Goal: Navigation & Orientation: Find specific page/section

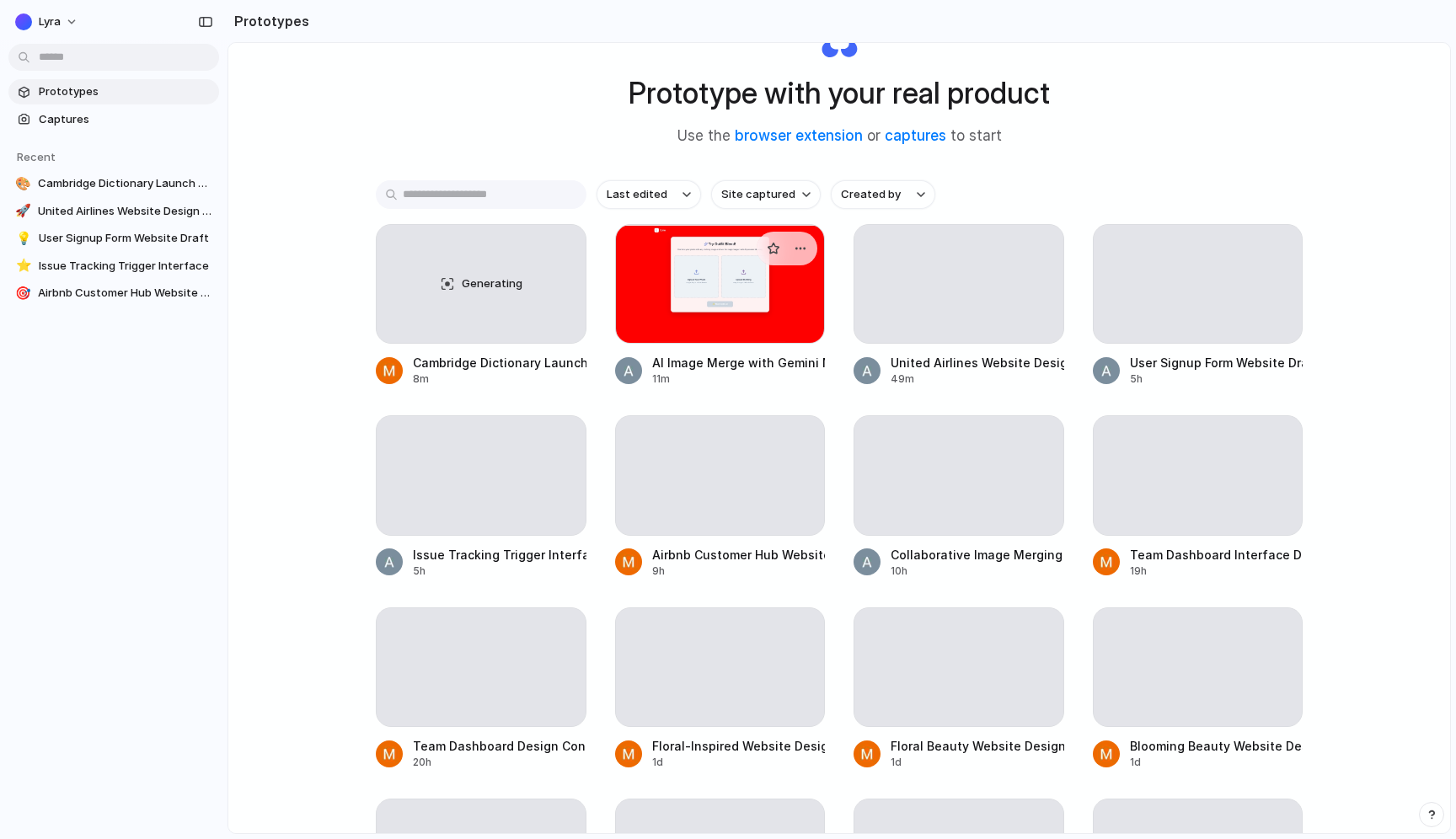
scroll to position [81, 0]
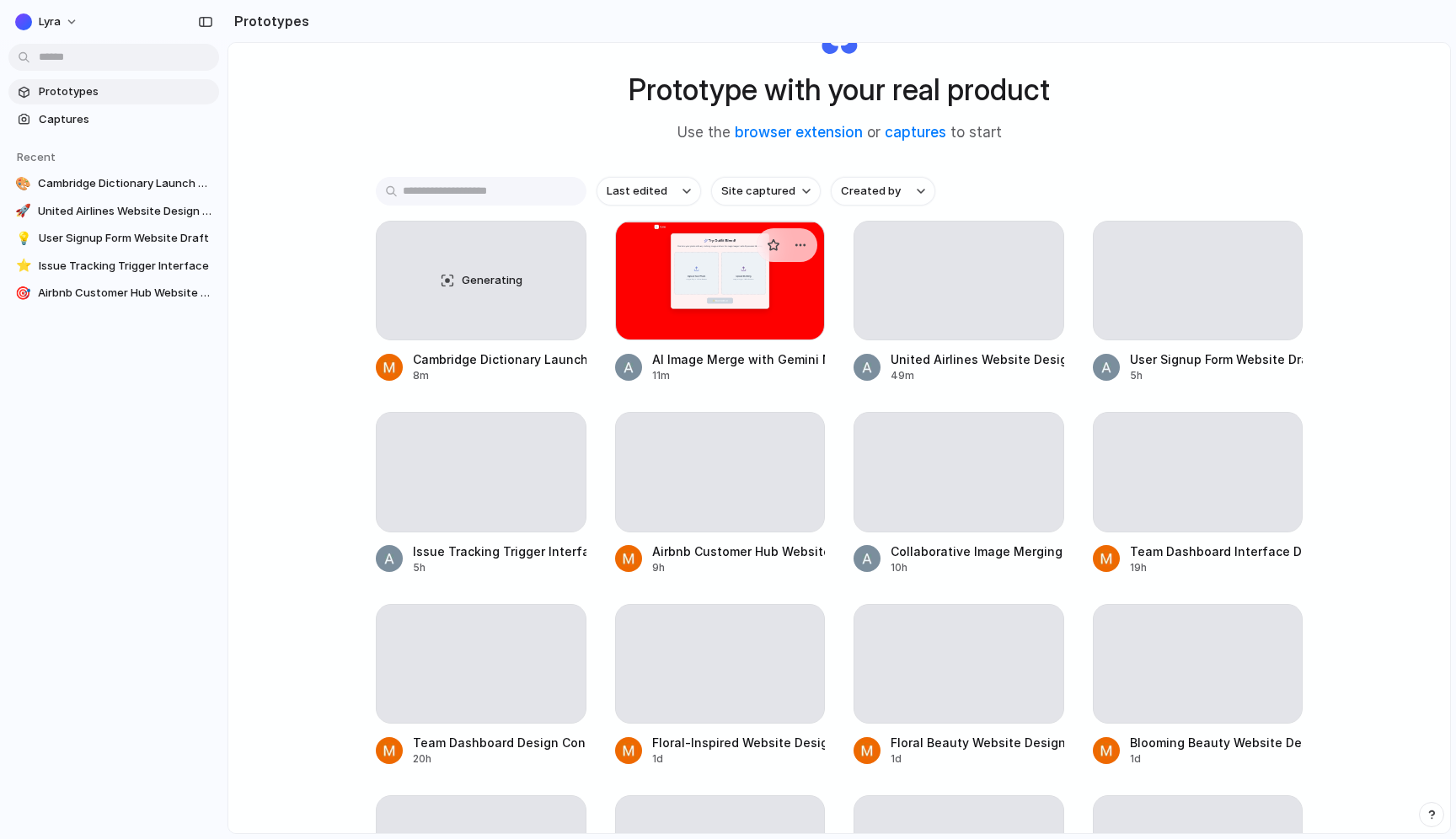
click at [750, 300] on div at bounding box center [720, 281] width 211 height 120
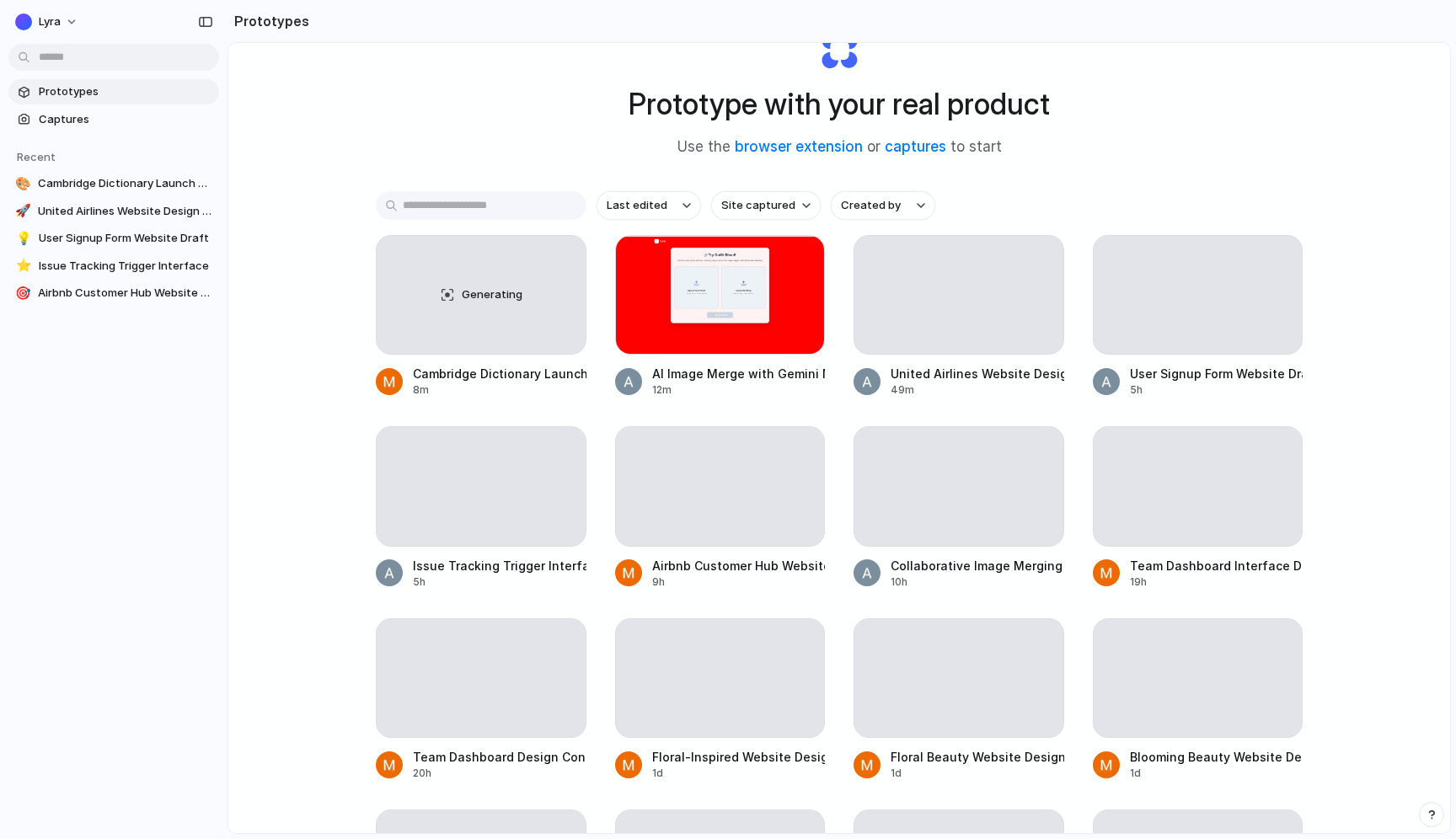
scroll to position [65, 0]
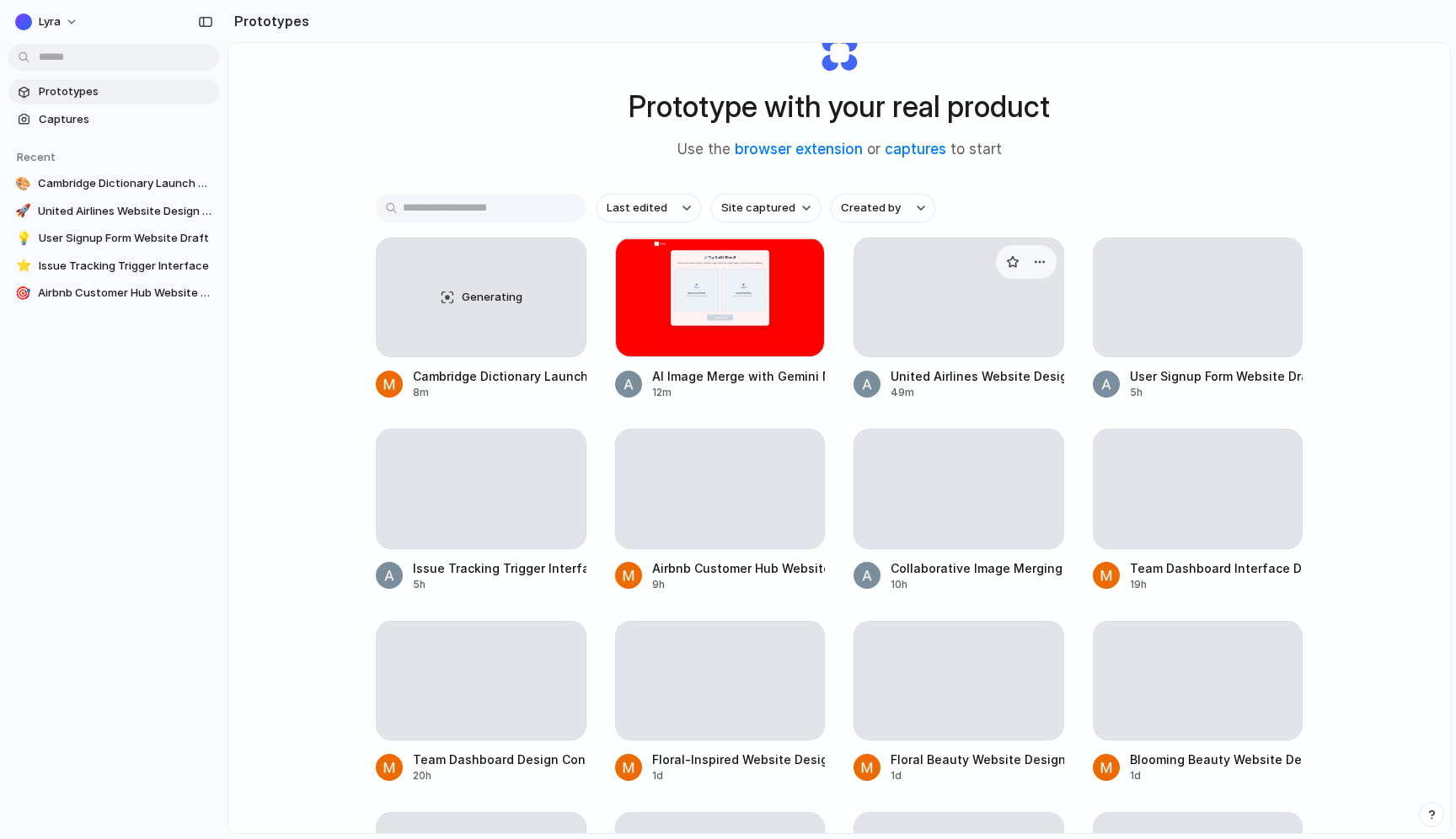
click at [917, 384] on div "United Airlines Website Design Concept" at bounding box center [977, 376] width 173 height 18
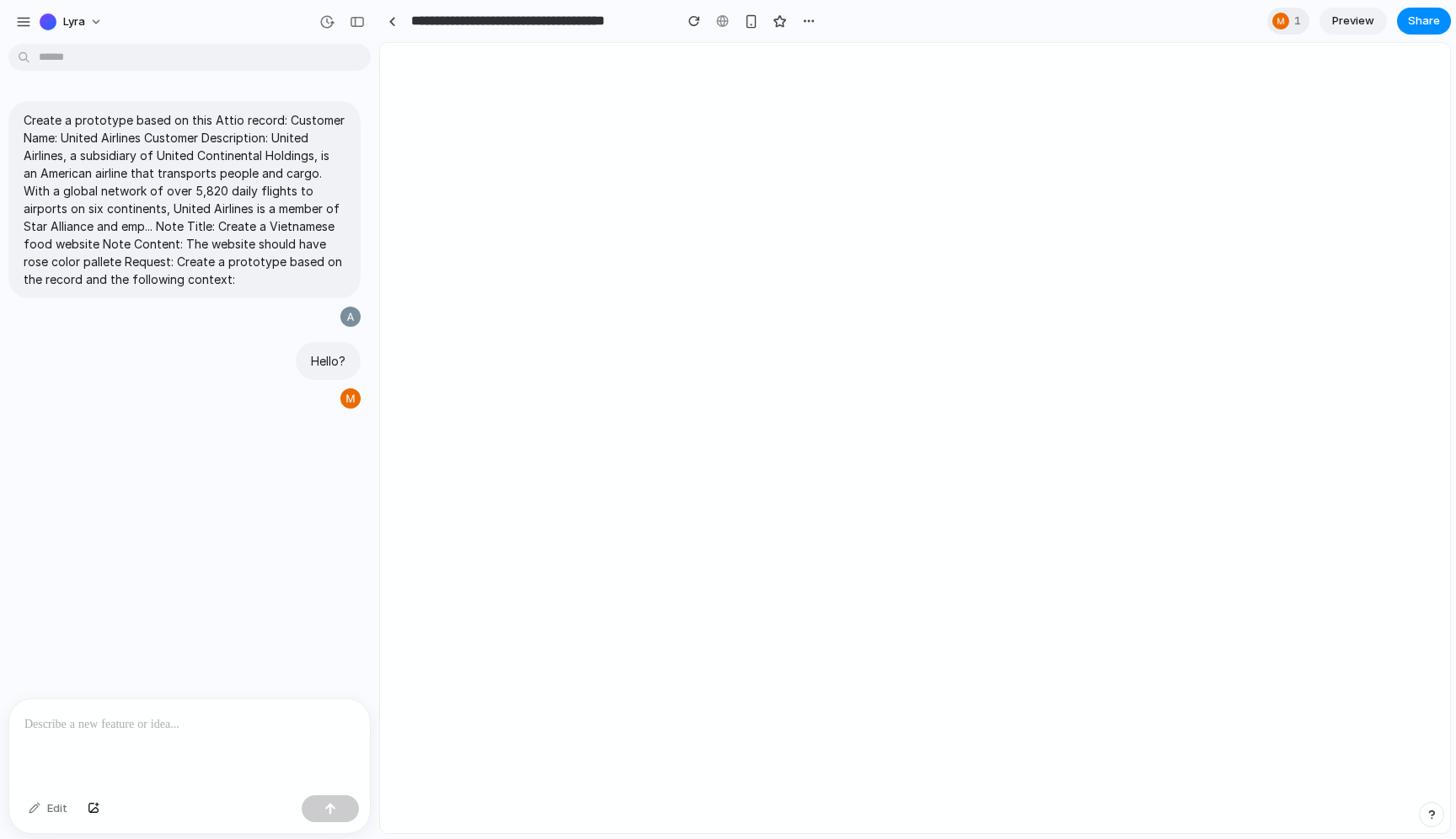
click at [435, 294] on div at bounding box center [914, 438] width 1070 height 790
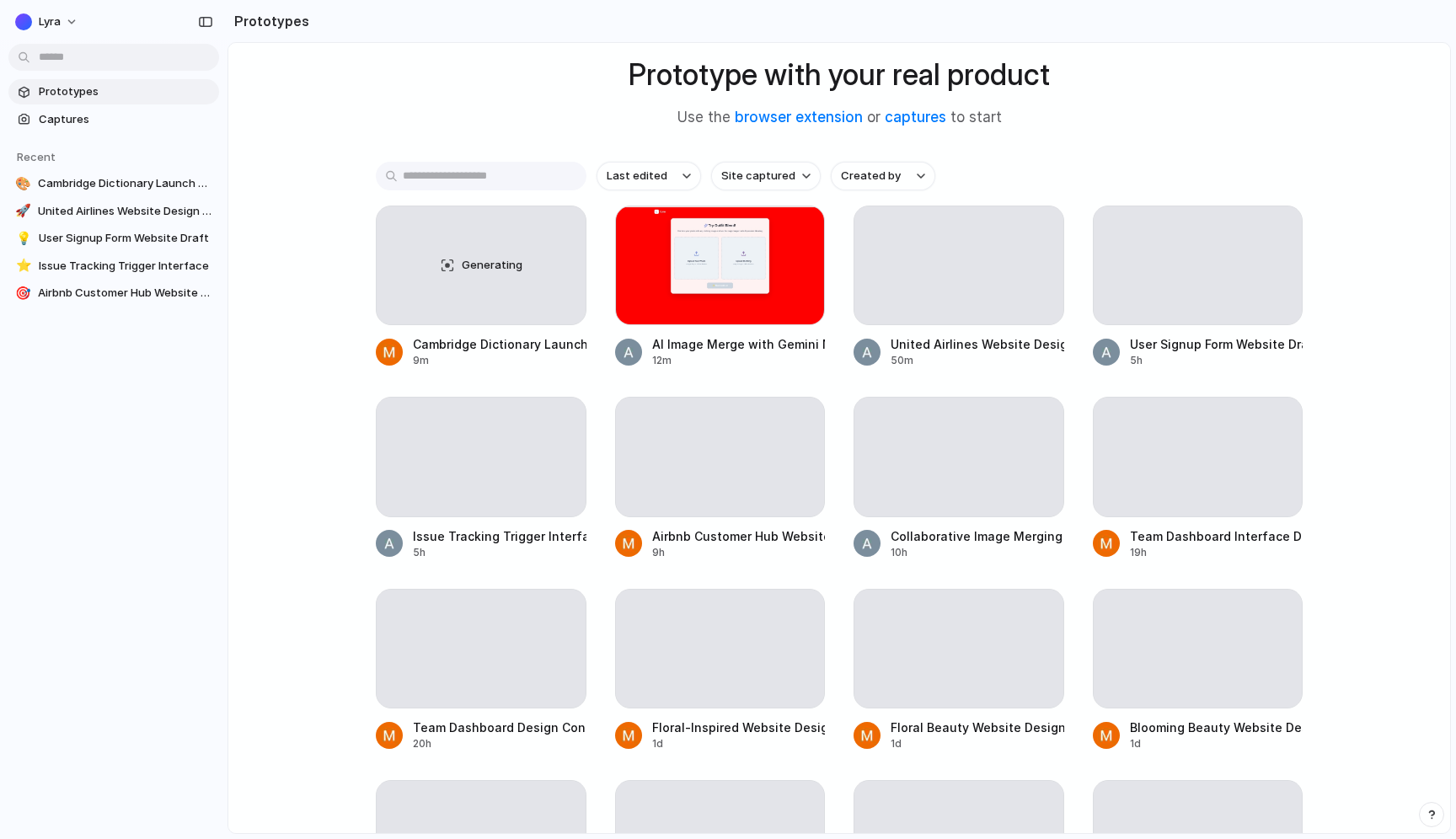
scroll to position [95, 0]
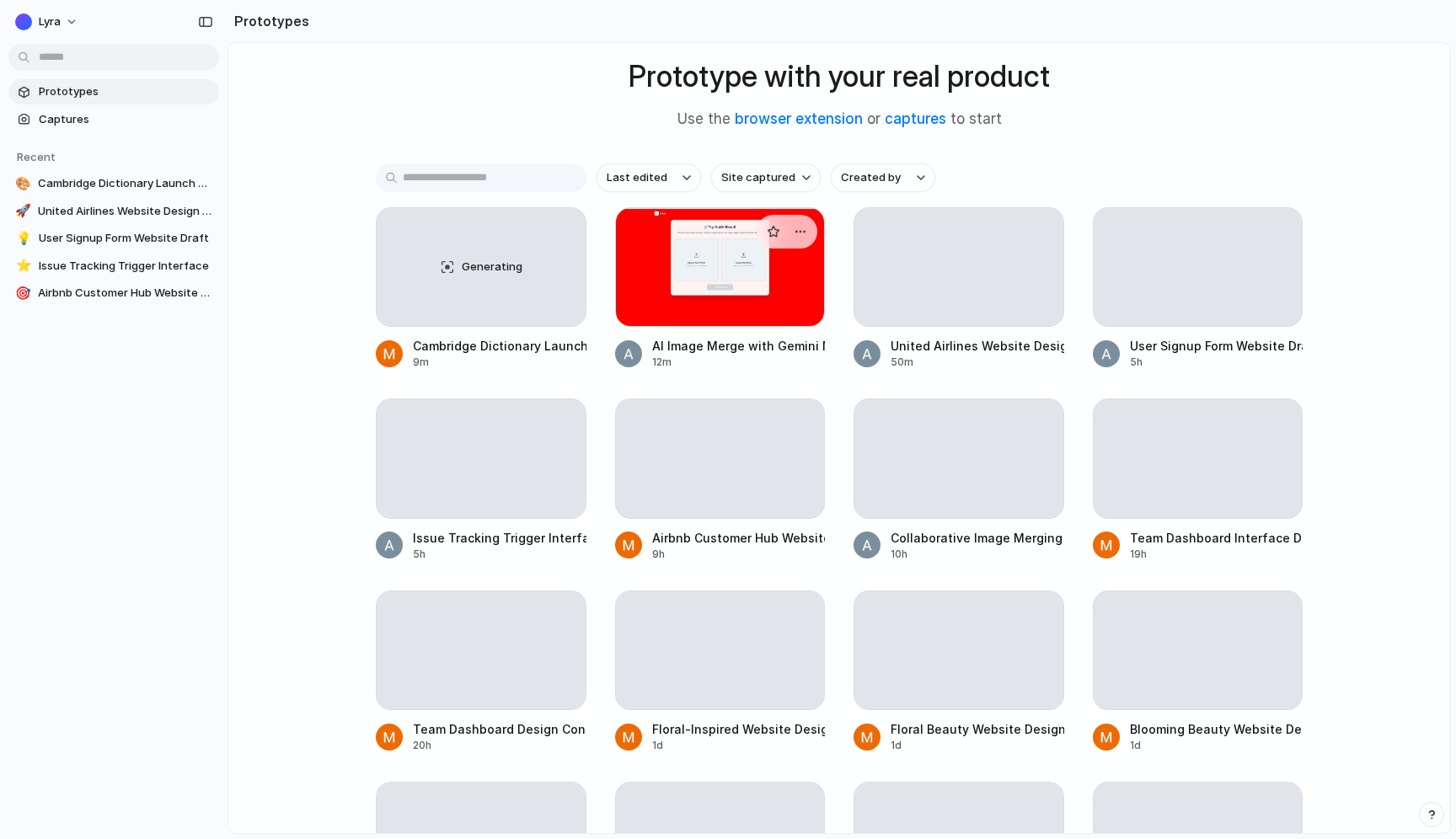
drag, startPoint x: 764, startPoint y: 238, endPoint x: 764, endPoint y: 297, distance: 59.0
click at [764, 297] on div at bounding box center [720, 267] width 211 height 120
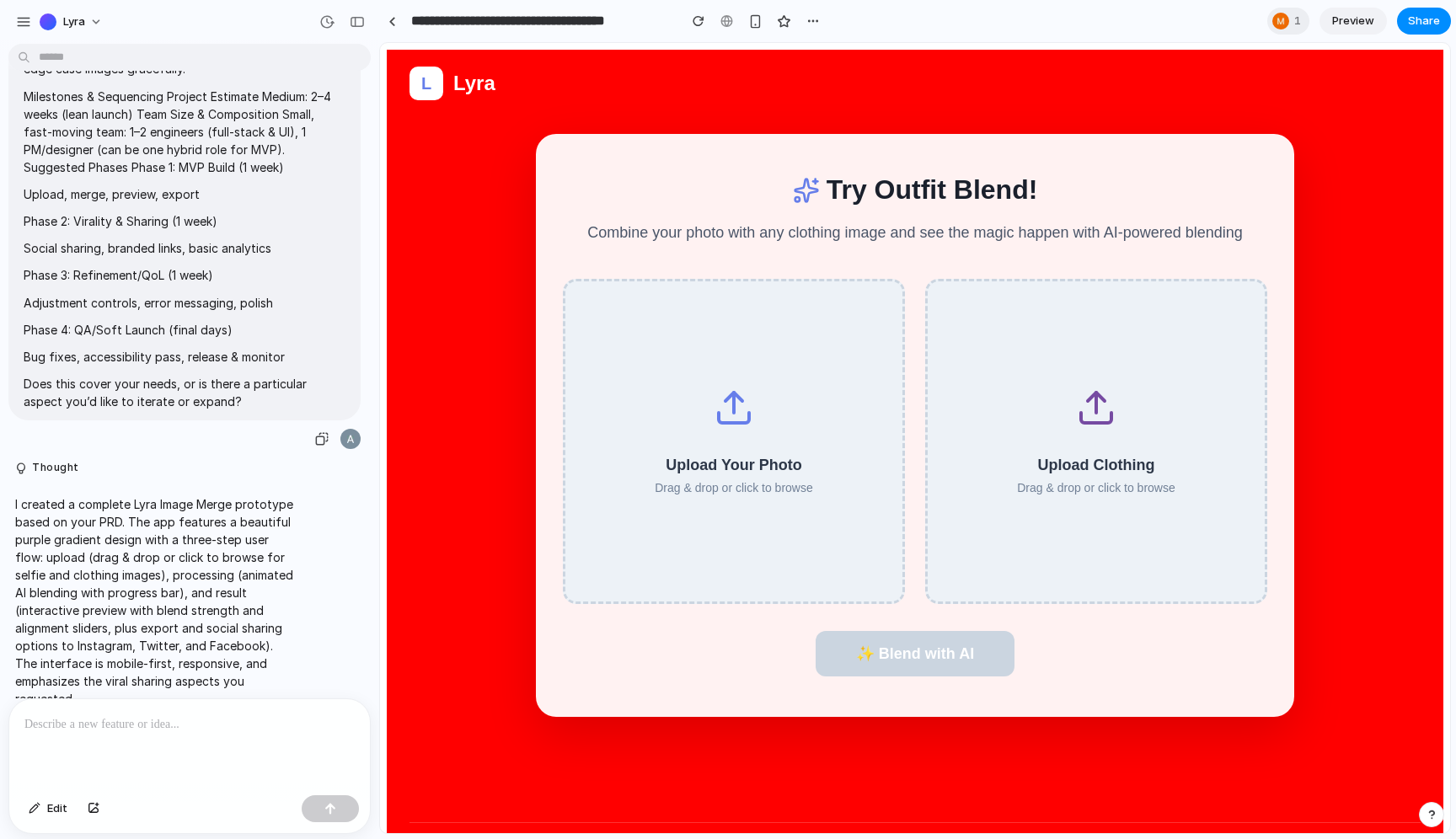
scroll to position [2475, 0]
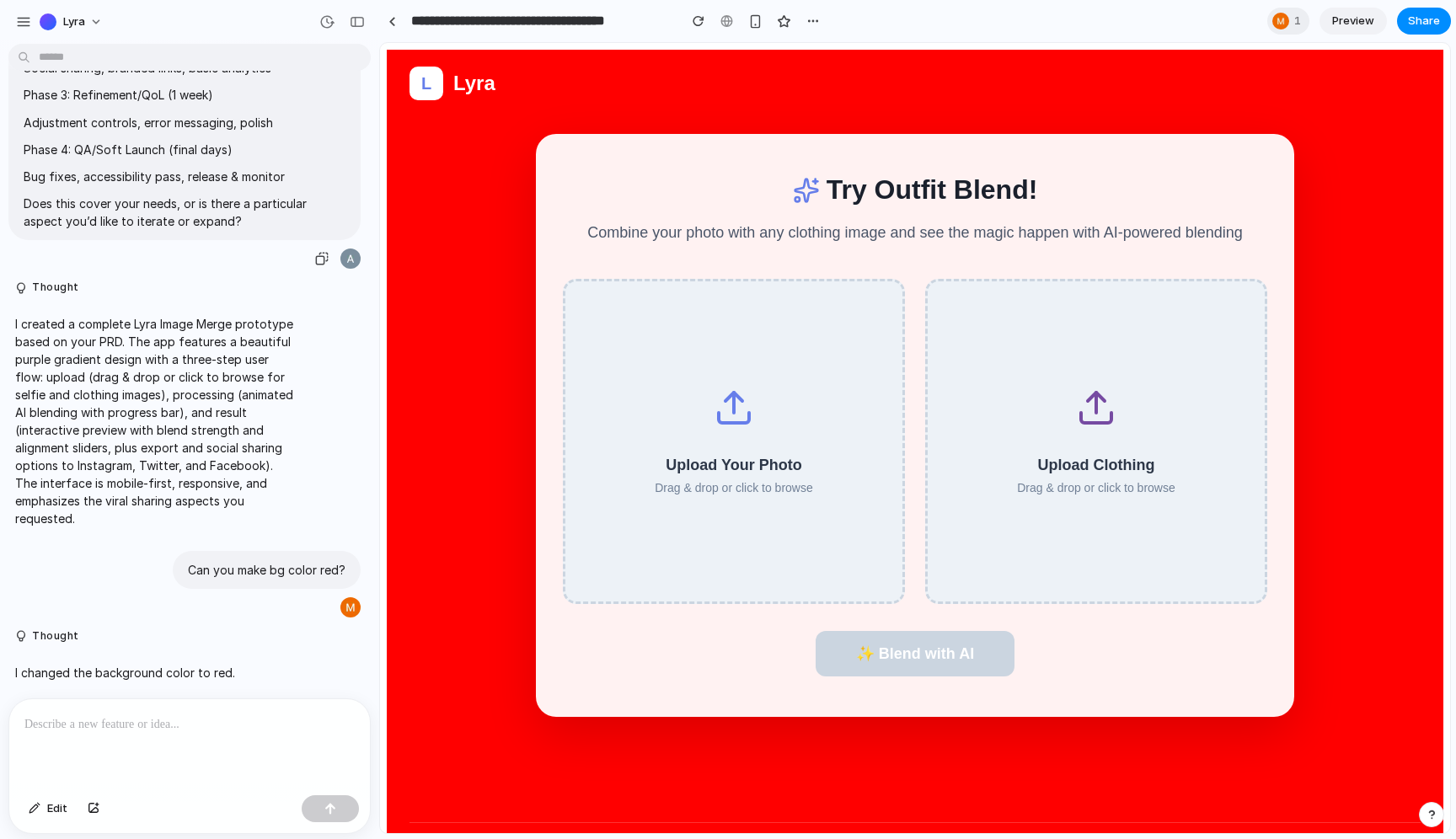
click at [297, 463] on div "I created a complete Lyra Image Merge prototype based on your PRD. The app feat…" at bounding box center [155, 421] width 295 height 232
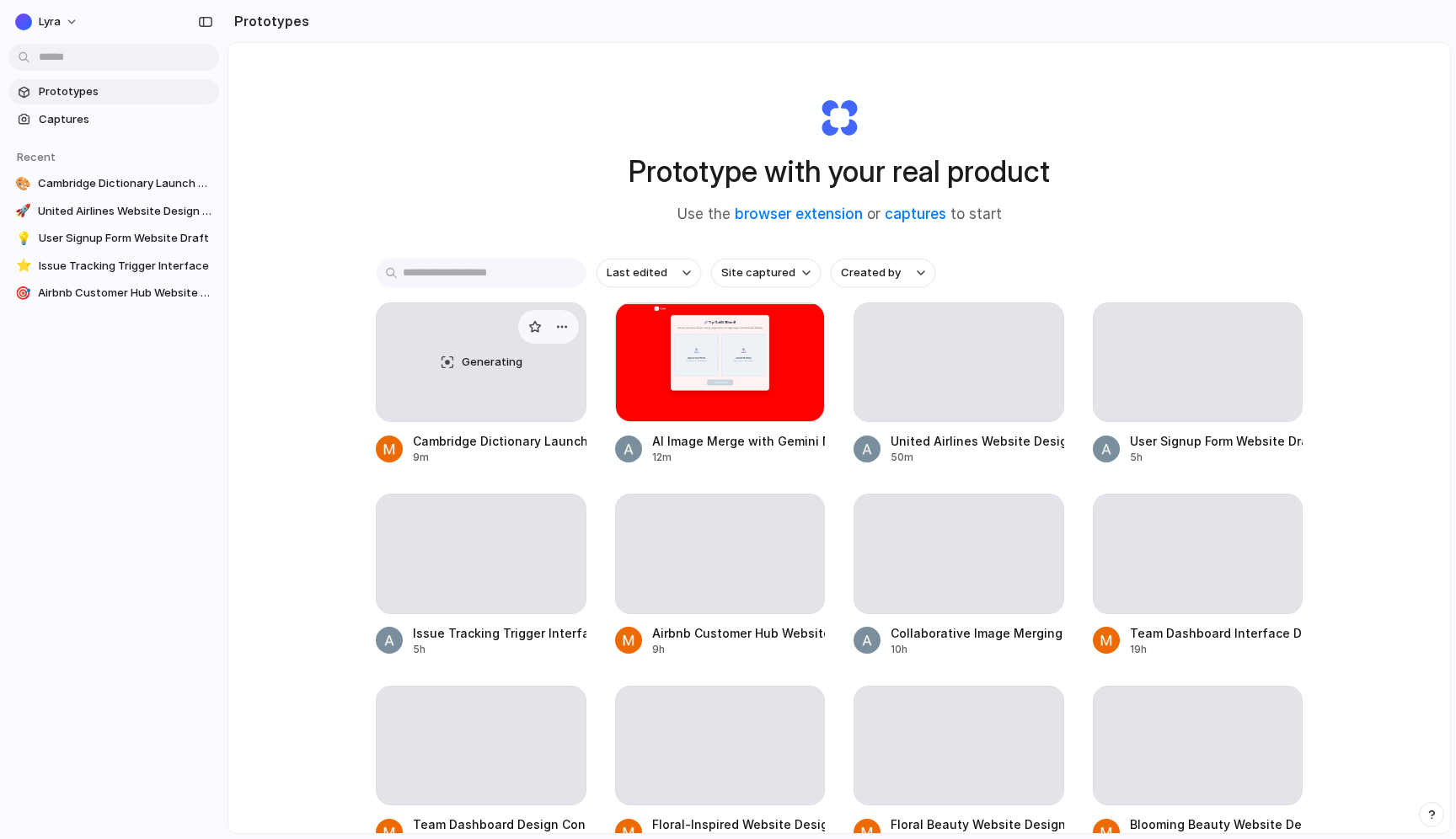
click at [385, 337] on div "Generating" at bounding box center [480, 362] width 209 height 118
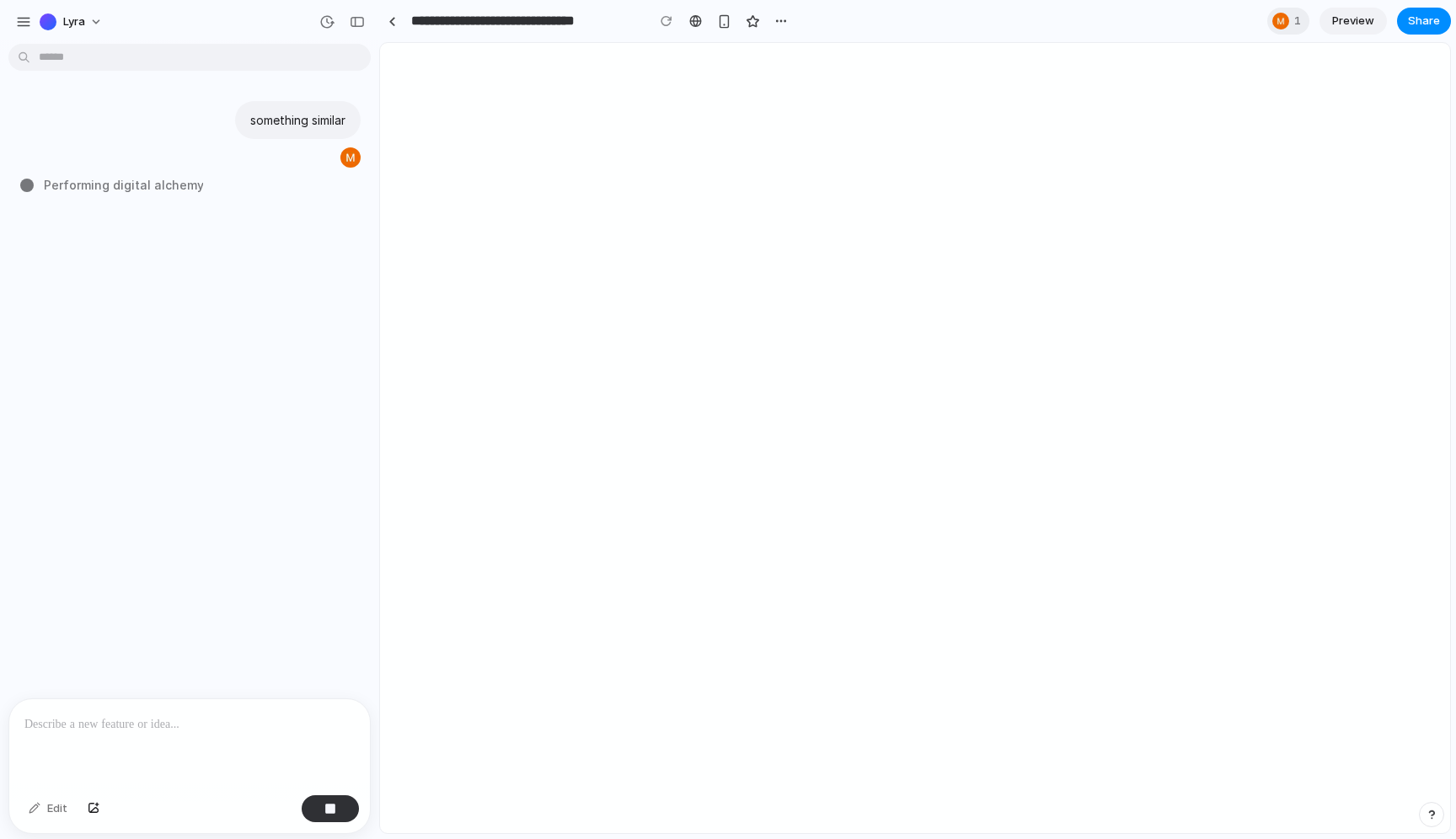
click at [269, 311] on div "something similar Performing digital alchemy" at bounding box center [184, 374] width 369 height 647
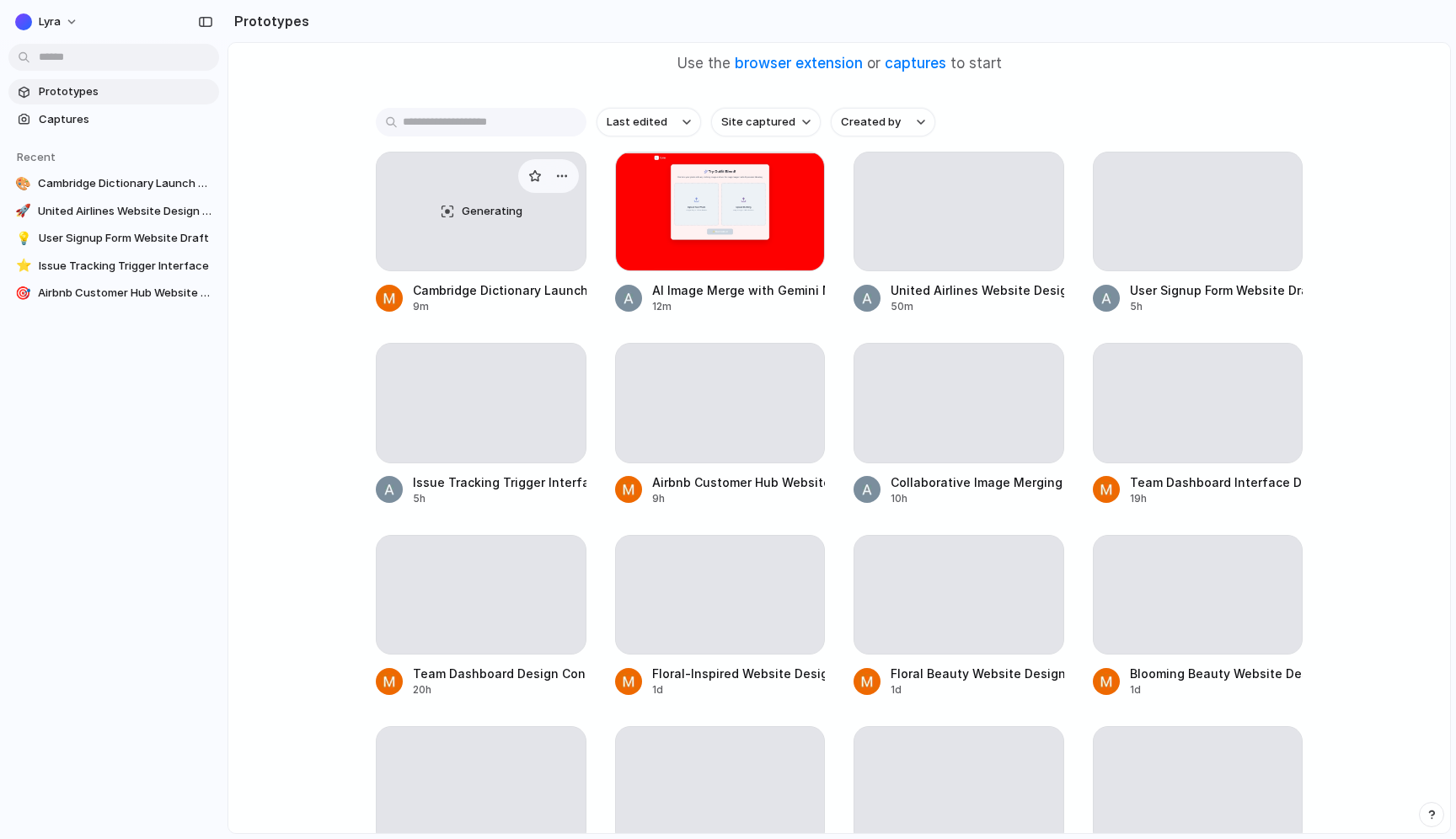
scroll to position [152, 0]
click at [922, 230] on div at bounding box center [958, 210] width 209 height 118
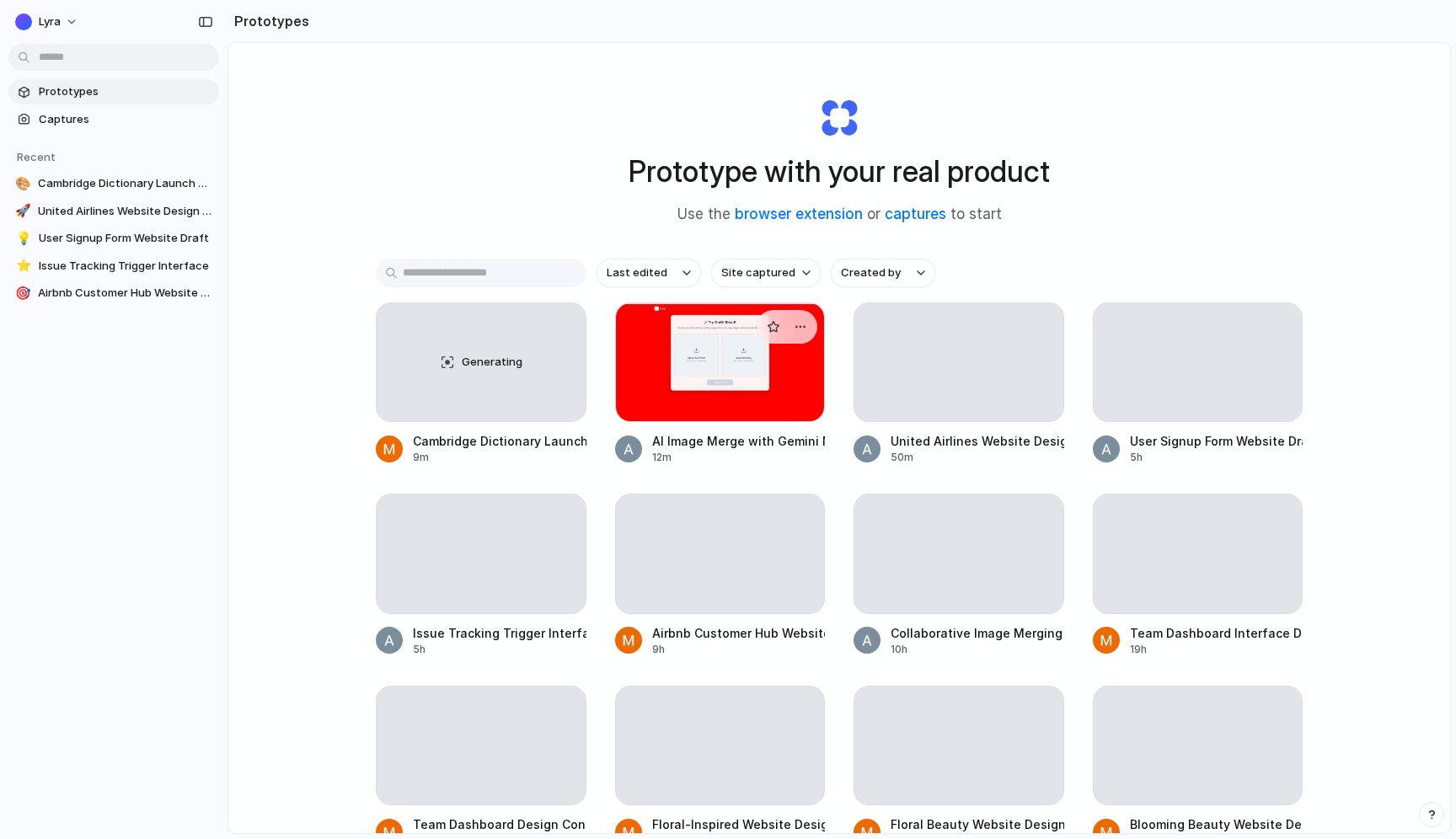
click at [694, 374] on div at bounding box center [720, 362] width 211 height 120
click at [866, 325] on div at bounding box center [958, 362] width 209 height 118
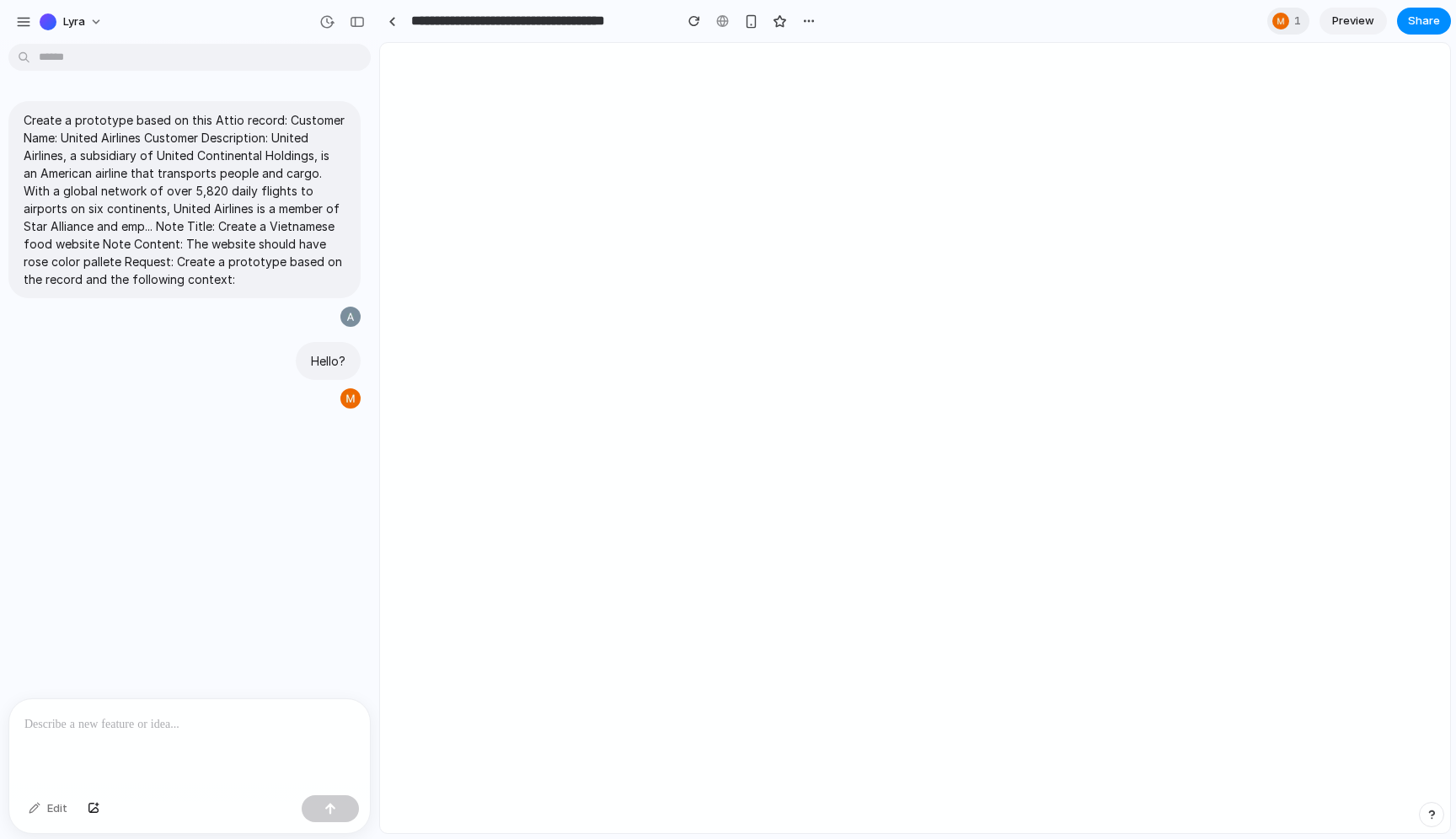
click at [21, 1] on div "Lyra" at bounding box center [189, 20] width 379 height 40
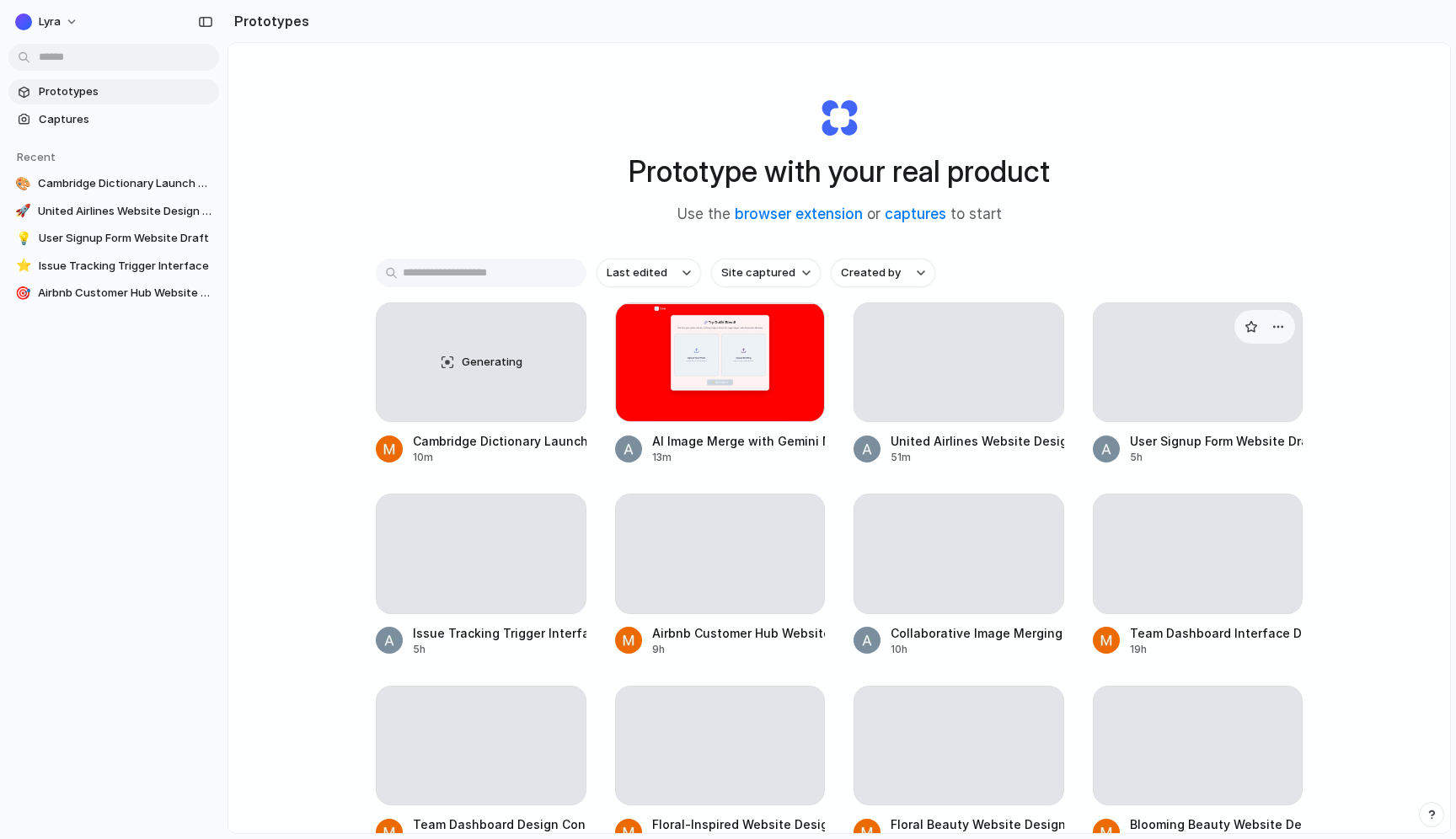
click at [1178, 386] on div at bounding box center [1198, 362] width 209 height 118
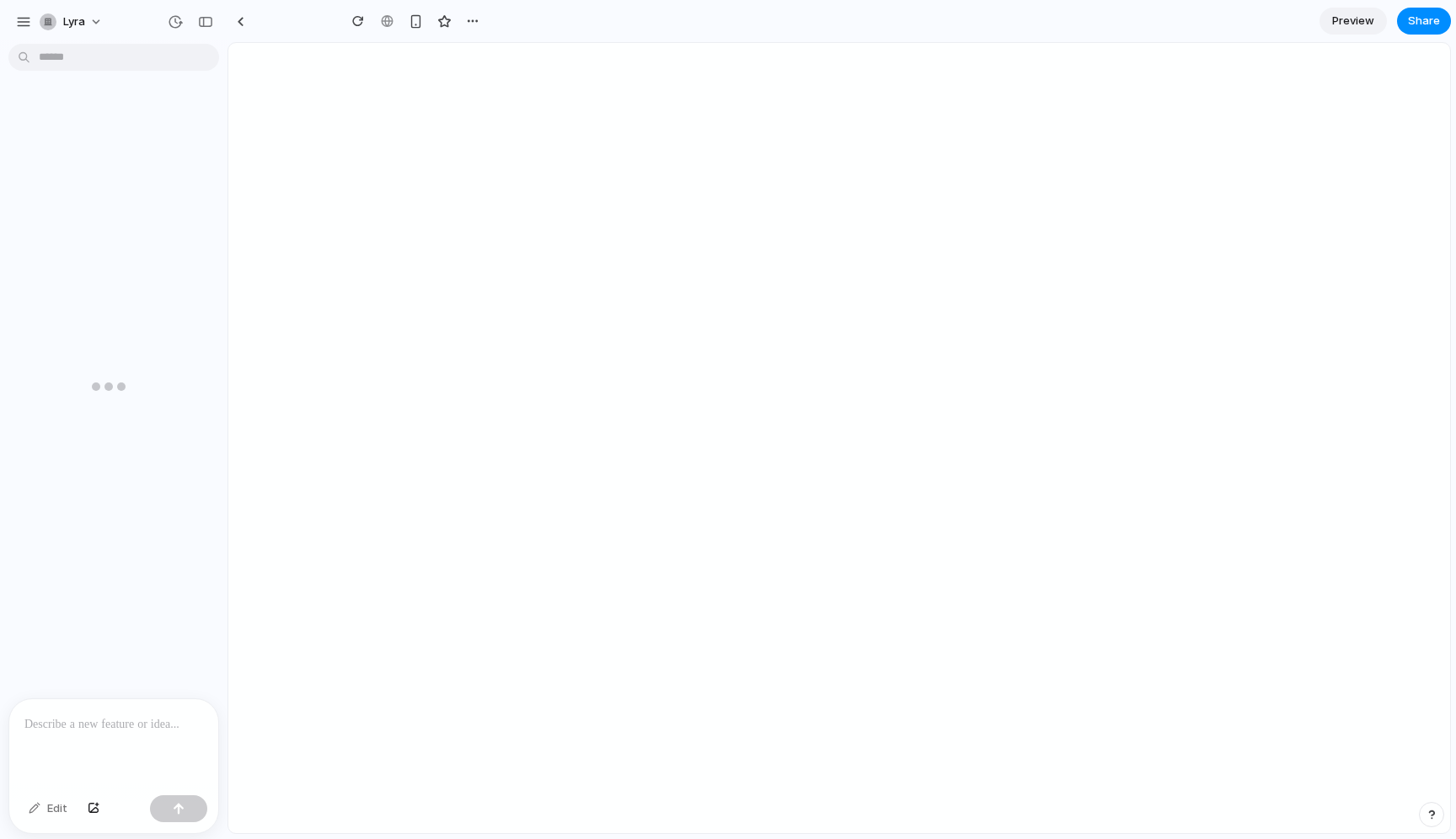
type input "**********"
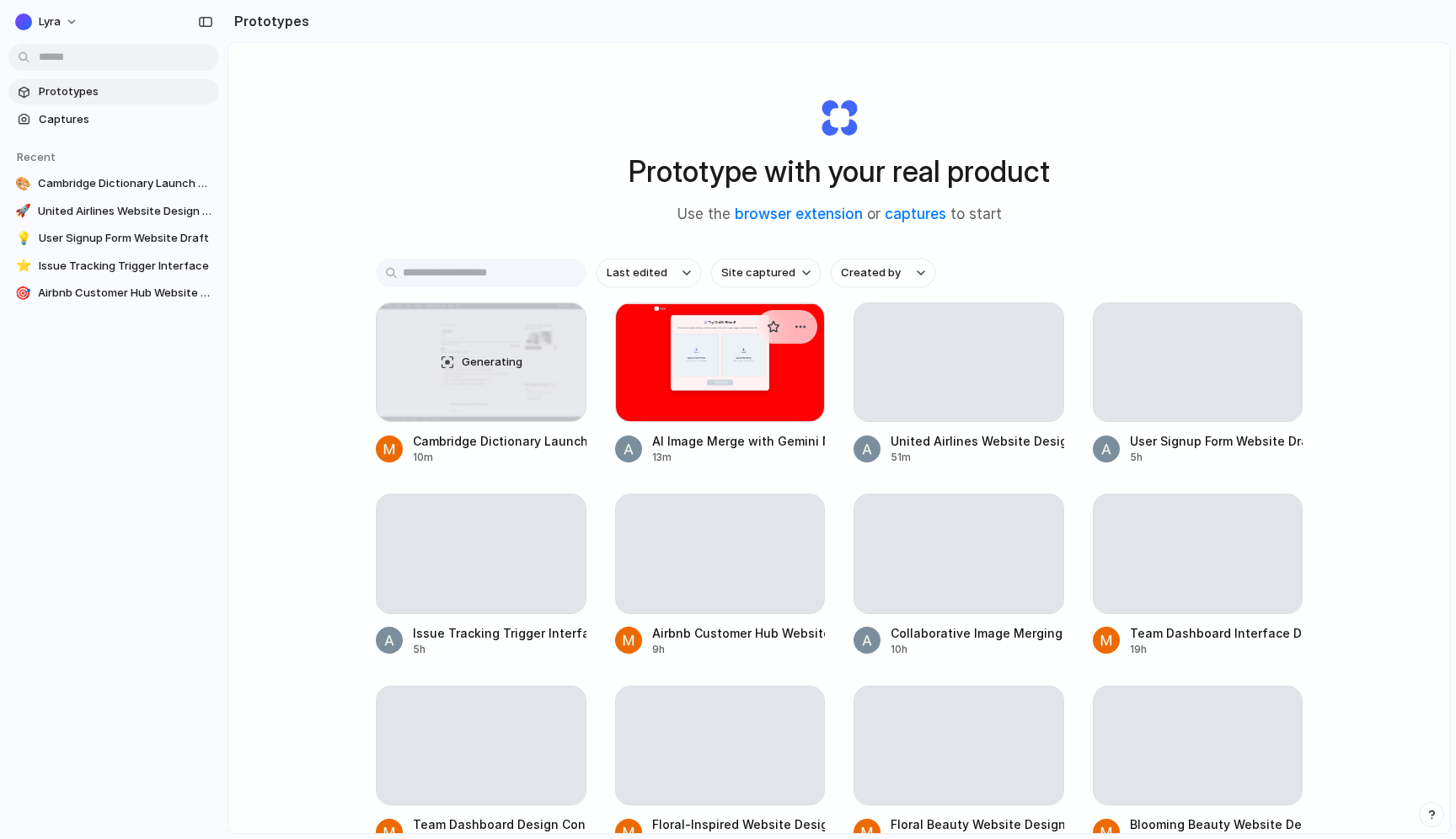
click at [690, 369] on div at bounding box center [720, 362] width 211 height 120
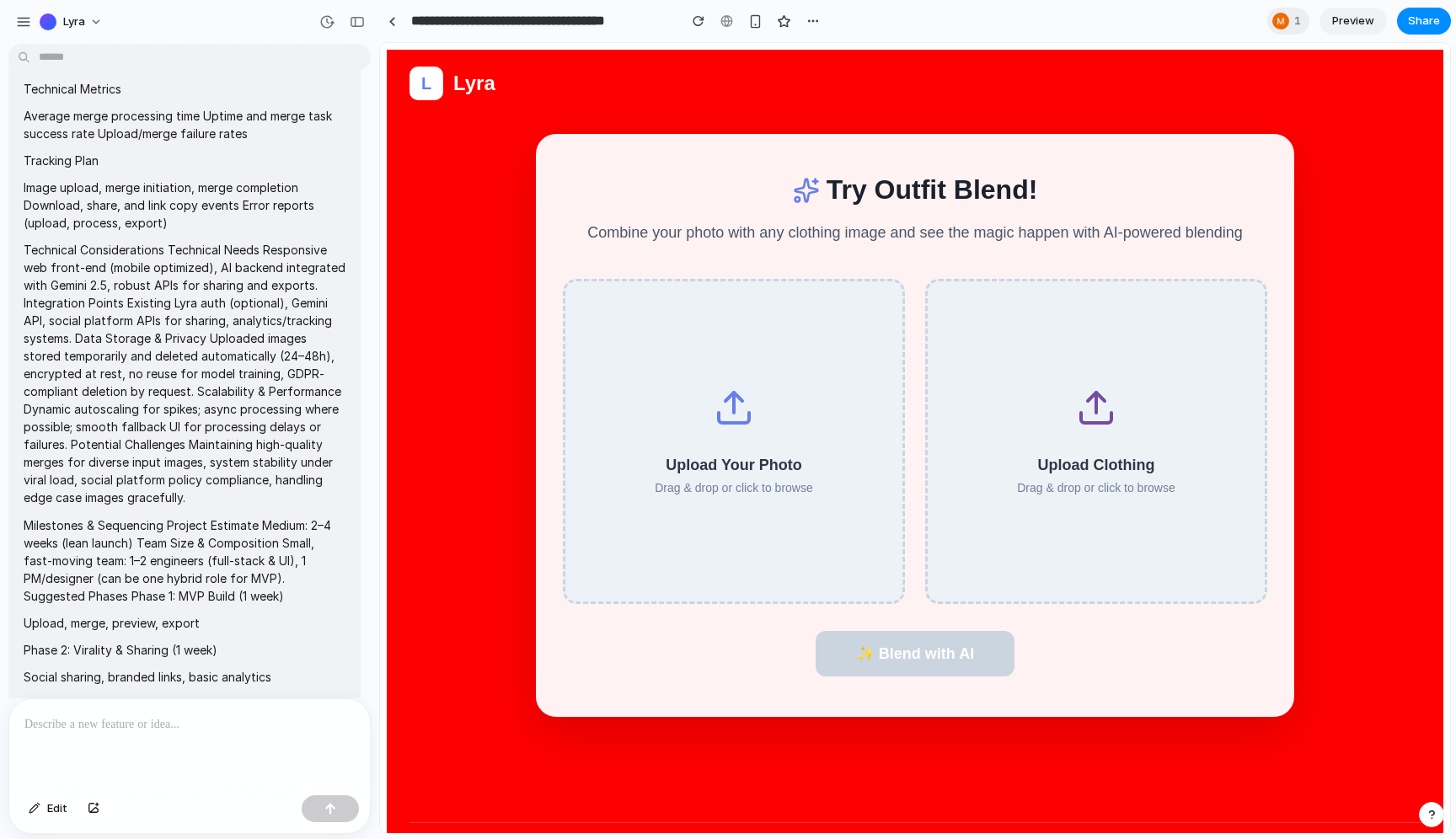
scroll to position [2475, 0]
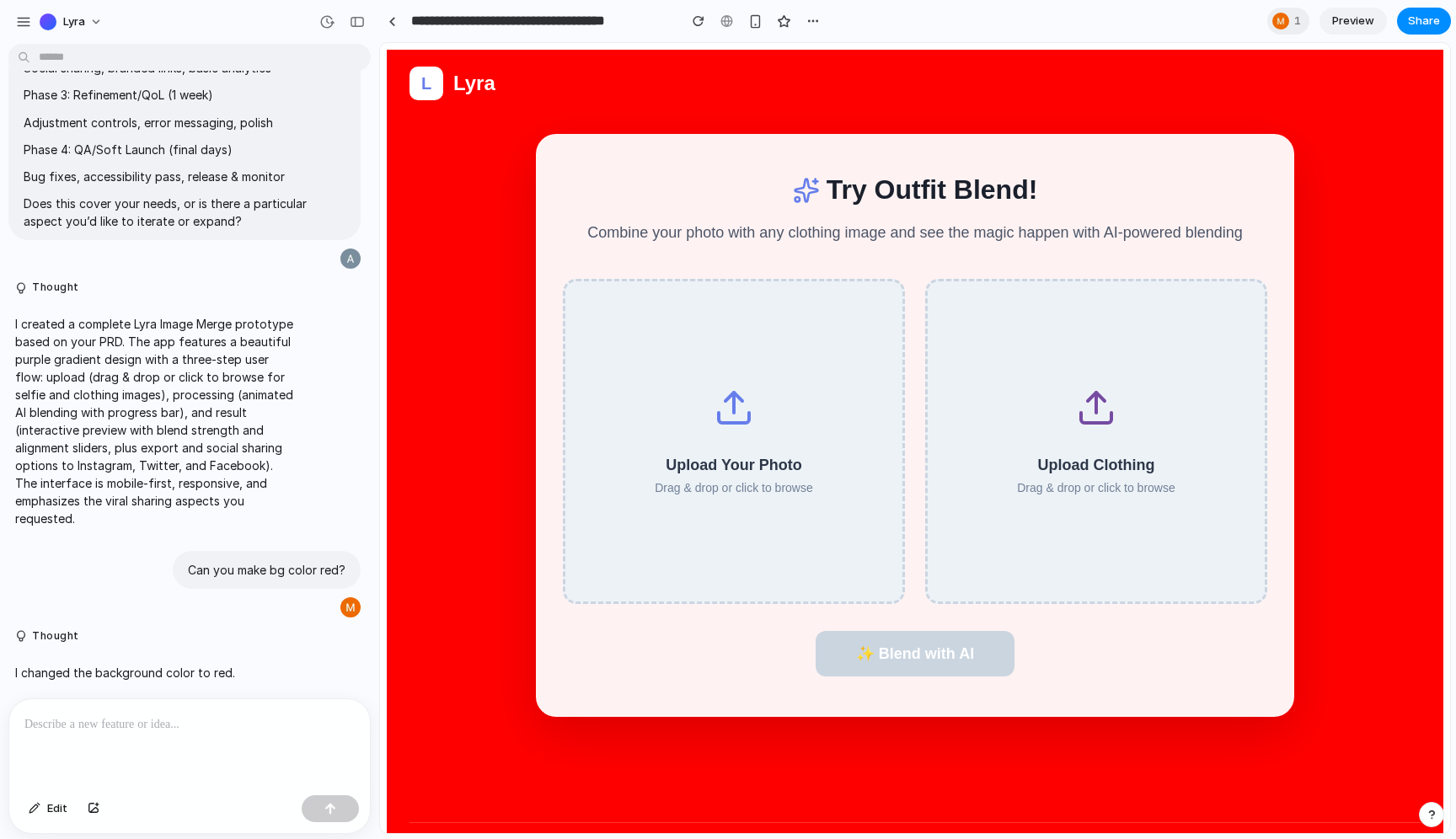
click at [498, 291] on div "L Lyra Try Outfit Blend! Combine your photo with any clothing image and see the…" at bounding box center [914, 461] width 1056 height 824
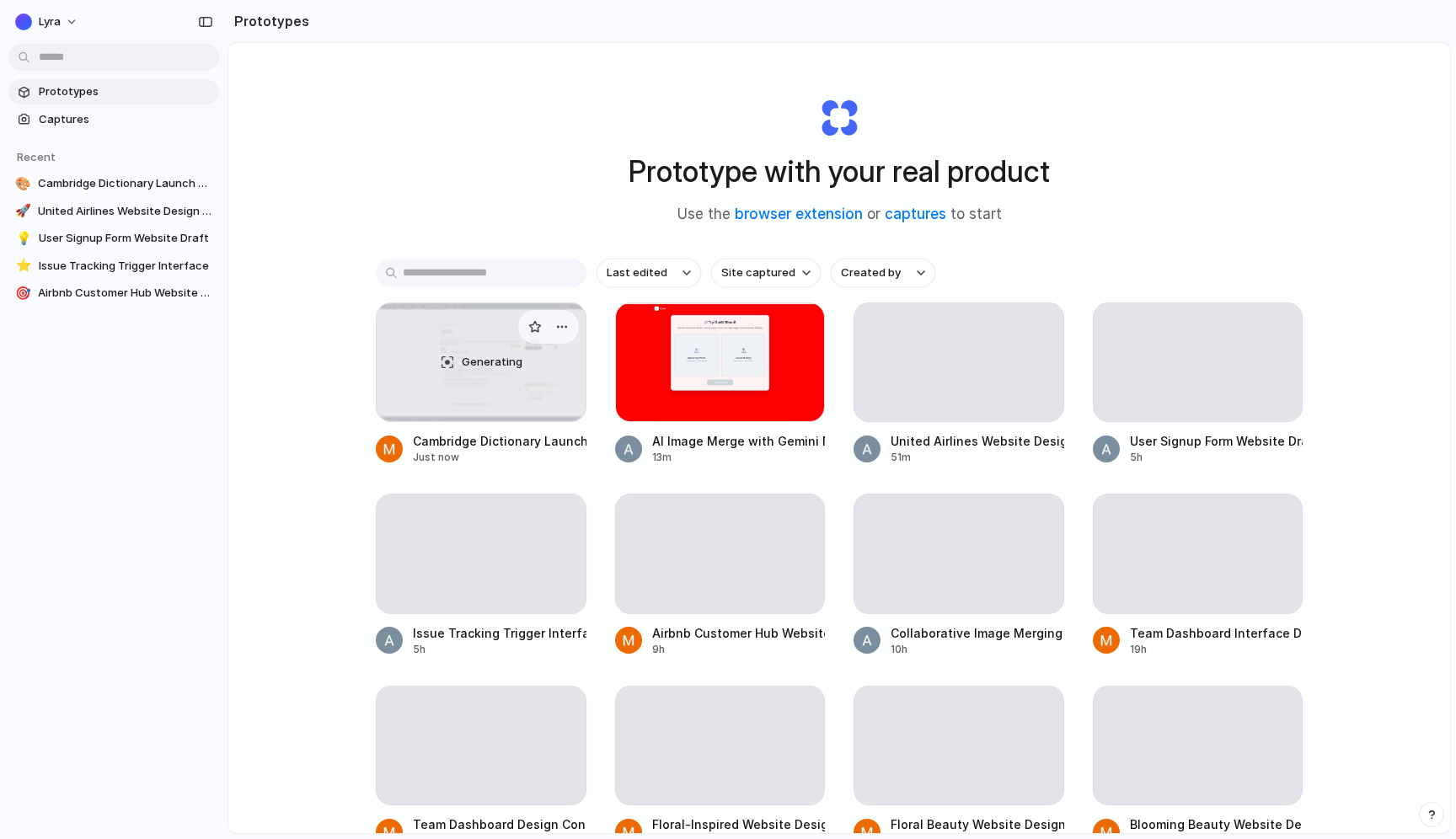
click at [410, 376] on div "Generating" at bounding box center [480, 362] width 209 height 118
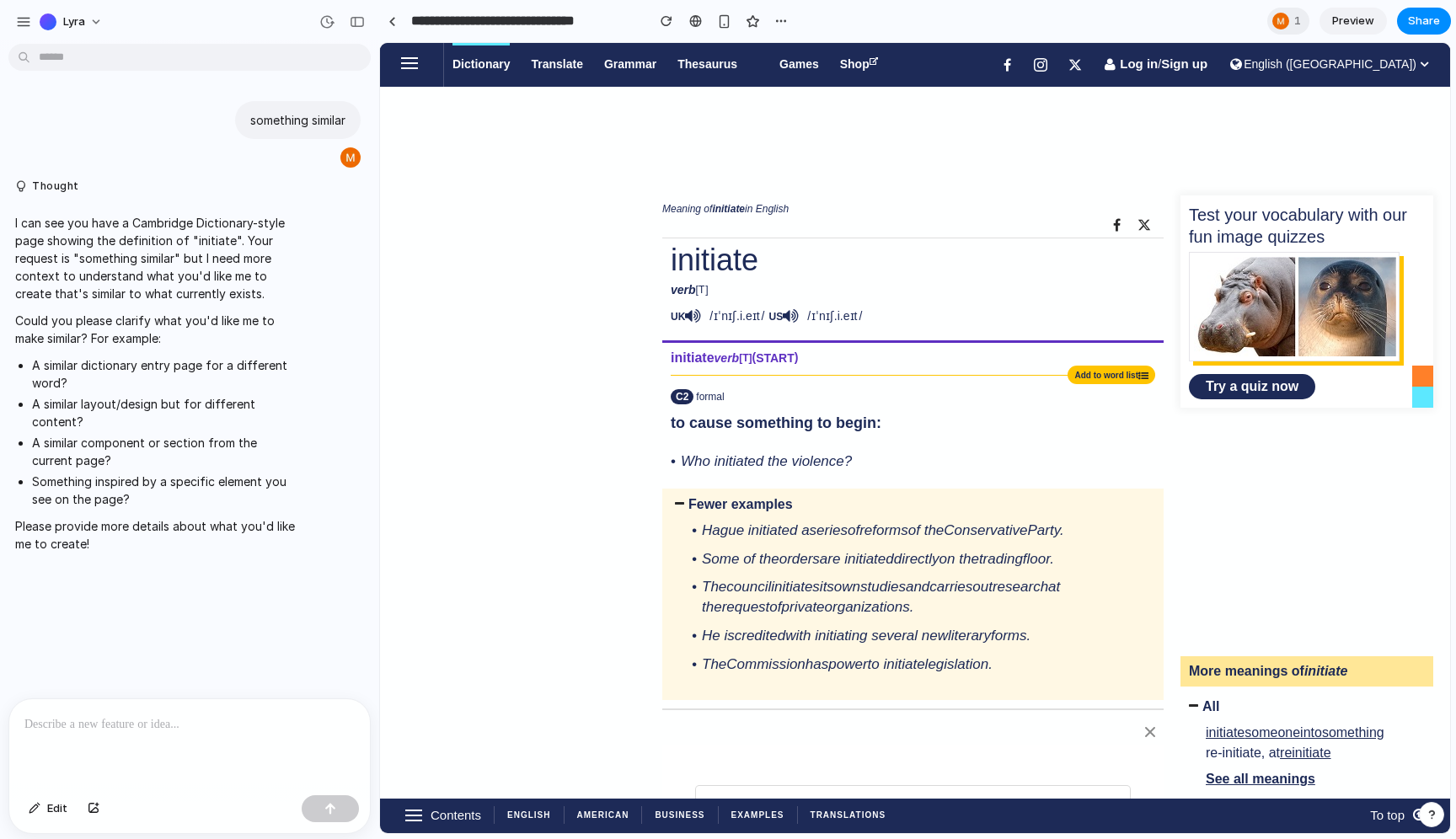
click at [263, 354] on span "I can see you have a Cambridge Dictionary-style page showing the definition of …" at bounding box center [155, 383] width 282 height 340
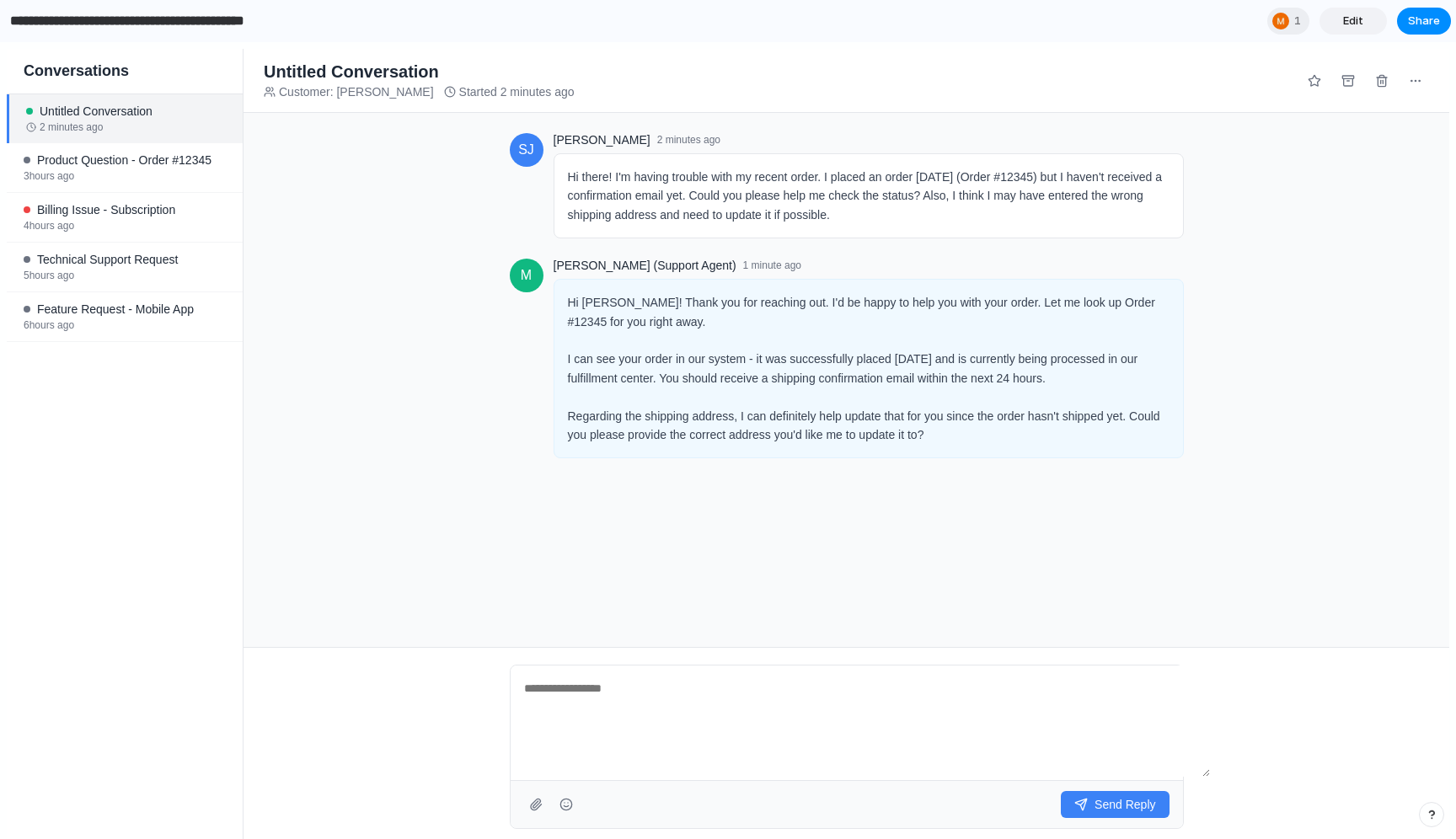
click at [283, 25] on input "**********" at bounding box center [172, 21] width 331 height 30
click at [67, 165] on span "Product Question - Order #12345" at bounding box center [124, 160] width 174 height 13
click at [33, 22] on input "**********" at bounding box center [172, 21] width 331 height 30
